Goal: Task Accomplishment & Management: Manage account settings

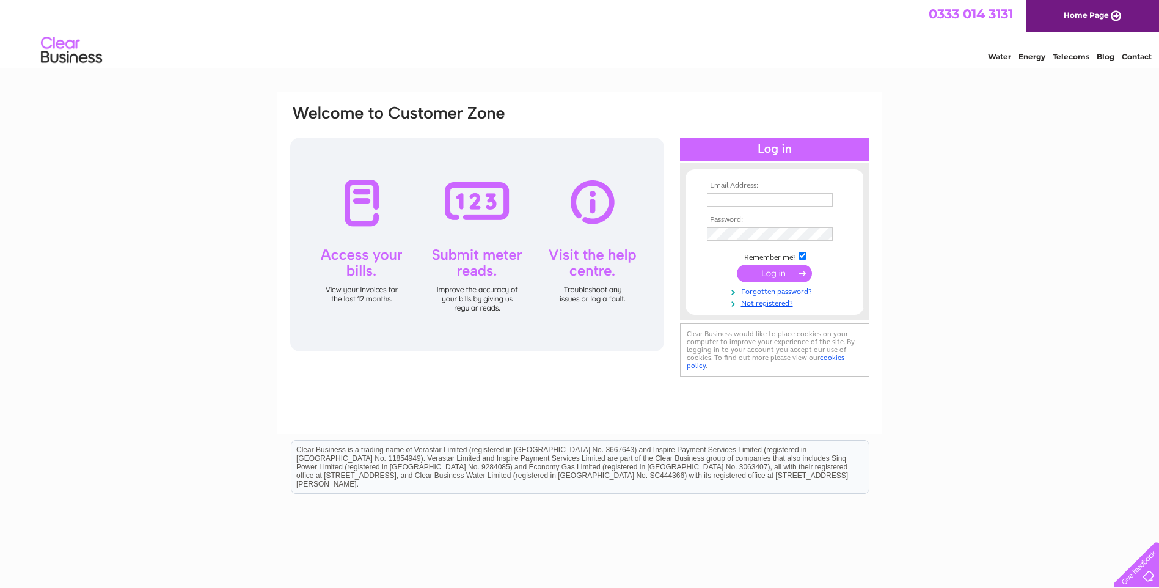
click at [730, 202] on input "text" at bounding box center [770, 199] width 126 height 13
type input "accounts@walkercladding.com"
click at [759, 274] on input "submit" at bounding box center [774, 274] width 75 height 17
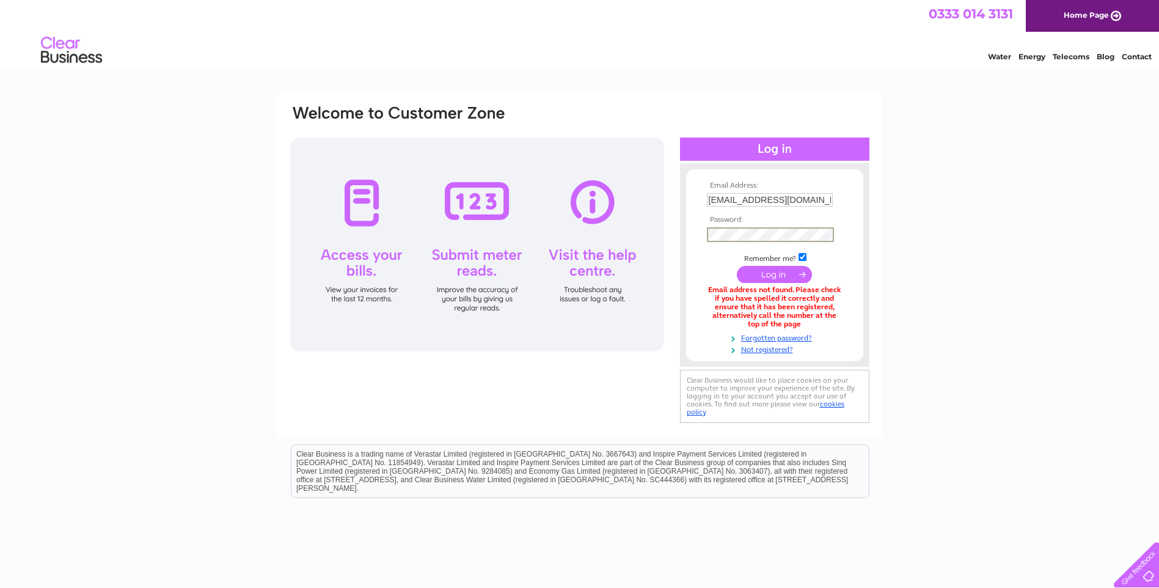
click at [769, 200] on input "accounts@walkercladding.com" at bounding box center [770, 199] width 126 height 13
drag, startPoint x: 829, startPoint y: 198, endPoint x: 634, endPoint y: 188, distance: 195.1
click at [634, 188] on div "Email Address: accounts@walkercladding.com Password:" at bounding box center [580, 265] width 582 height 322
type input "accounts@britfab.com"
click at [778, 273] on input "submit" at bounding box center [774, 274] width 75 height 17
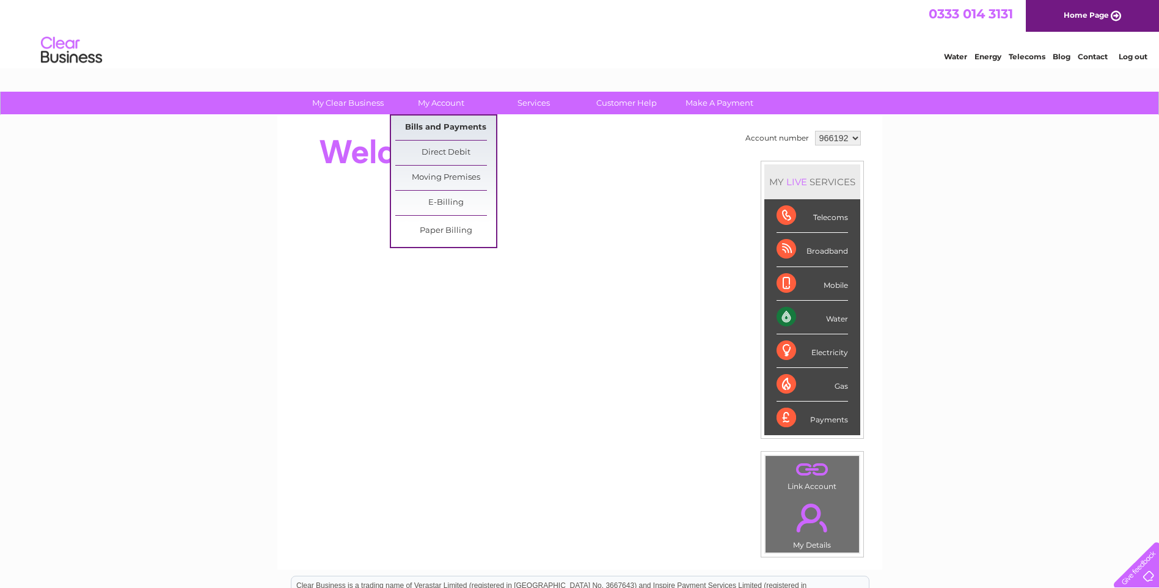
click at [441, 123] on link "Bills and Payments" at bounding box center [445, 127] width 101 height 24
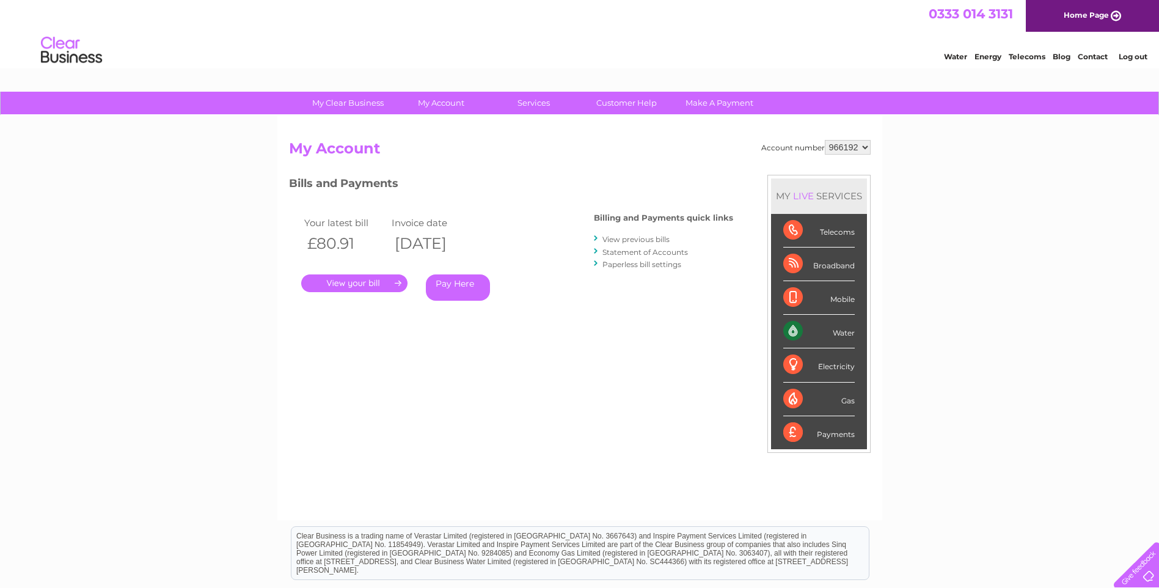
click at [377, 287] on link "." at bounding box center [354, 283] width 106 height 18
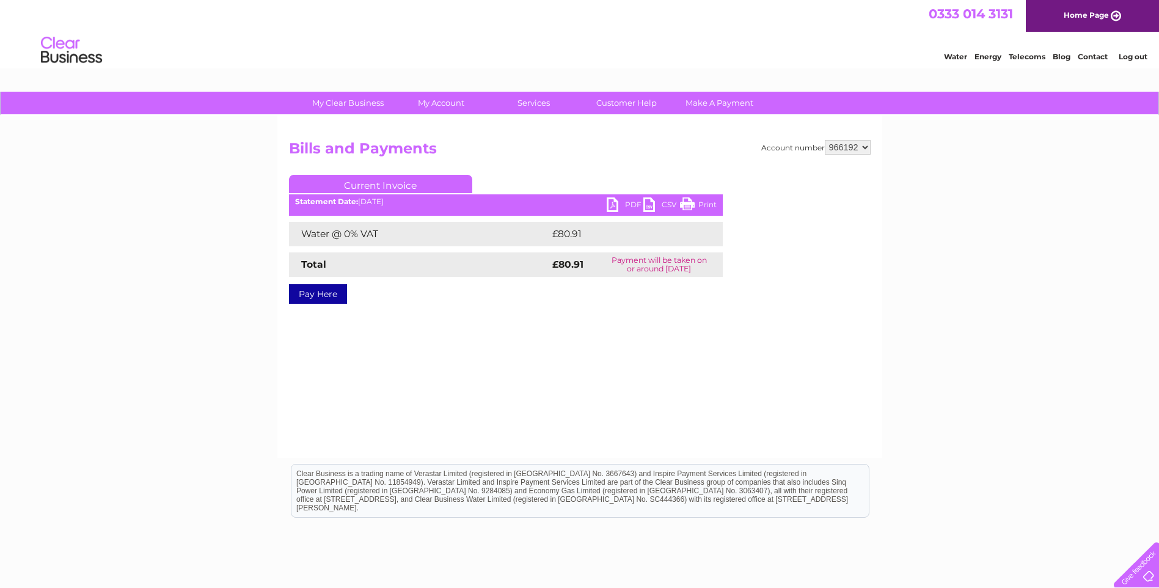
click at [615, 207] on link "PDF" at bounding box center [625, 206] width 37 height 18
click at [1140, 56] on link "Log out" at bounding box center [1133, 56] width 29 height 9
